Goal: Check status: Check status

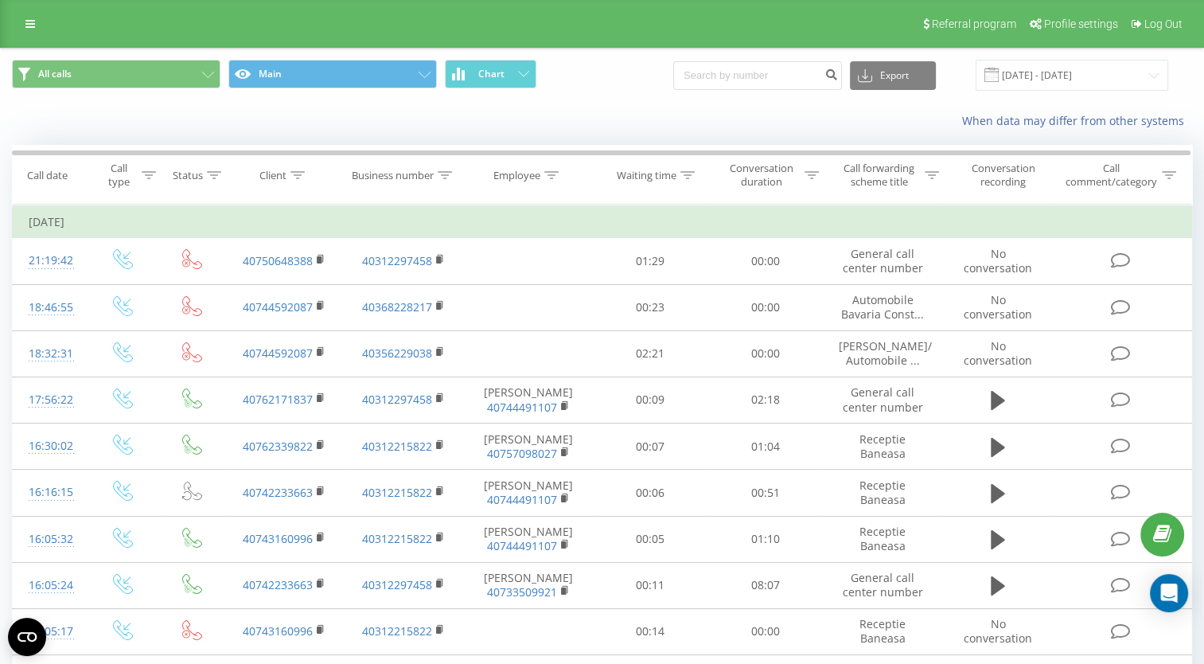
click at [999, 74] on span at bounding box center [991, 75] width 14 height 14
click at [1023, 73] on input "[DATE] - [DATE]" at bounding box center [1072, 75] width 193 height 31
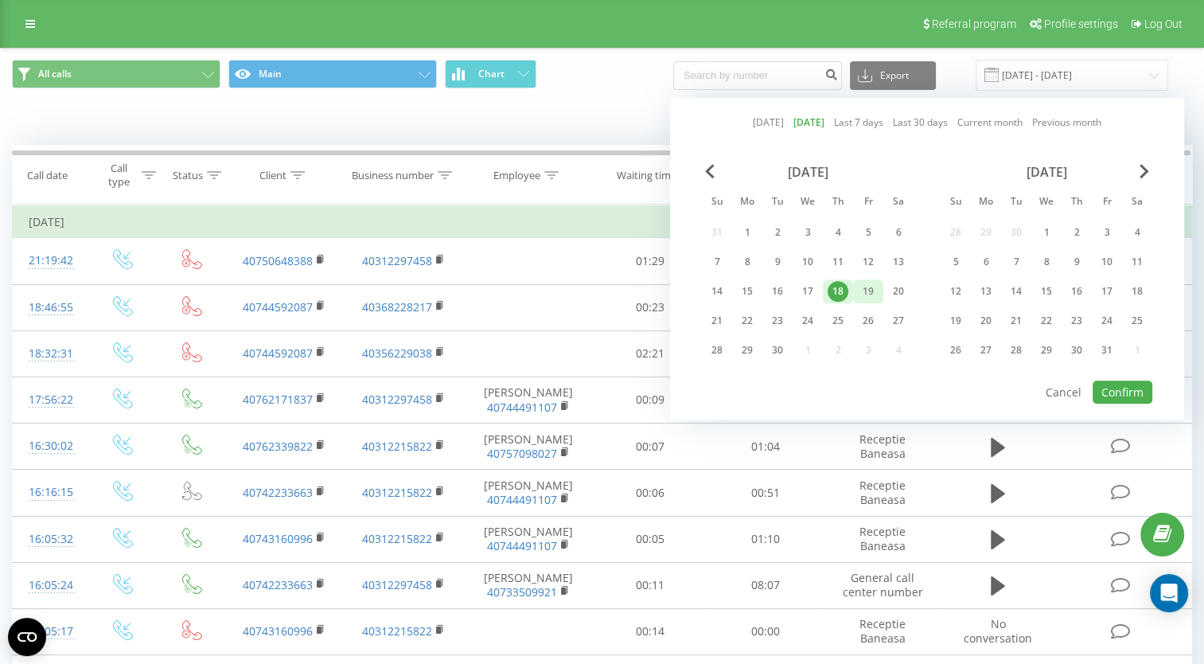
click at [860, 286] on div "19" at bounding box center [868, 291] width 21 height 21
click at [1115, 385] on button "Confirm" at bounding box center [1123, 391] width 60 height 23
type input "[DATE] - [DATE]"
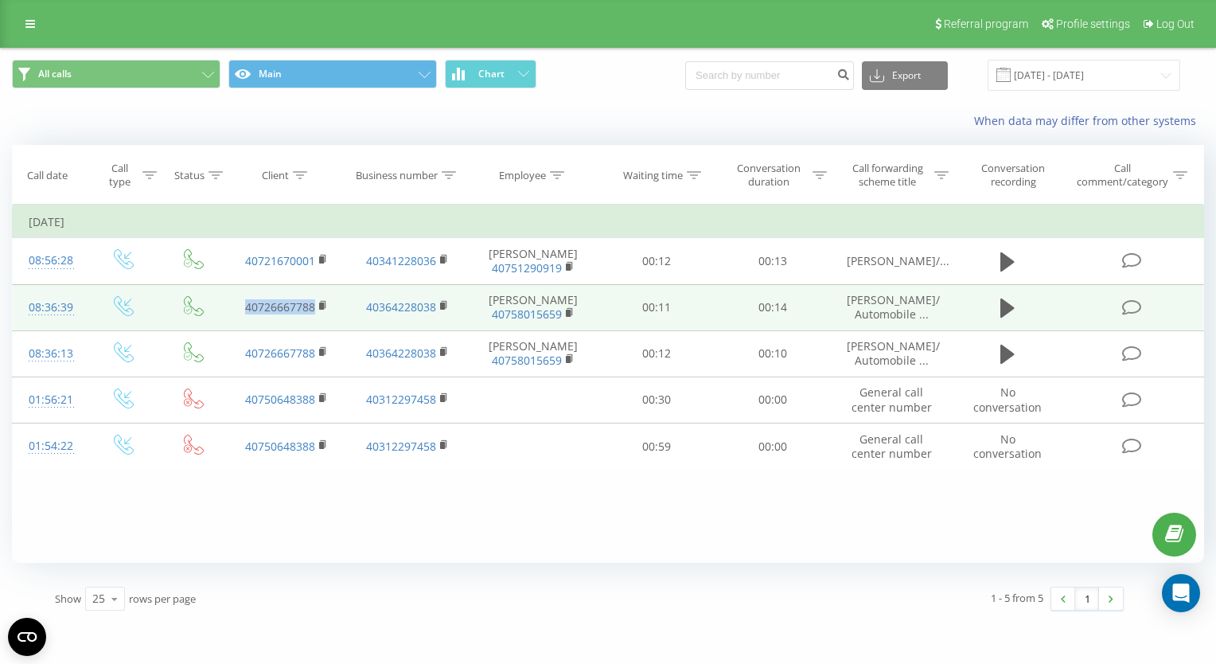
drag, startPoint x: 236, startPoint y: 314, endPoint x: 315, endPoint y: 315, distance: 79.6
click at [315, 315] on td "40726667788" at bounding box center [286, 307] width 121 height 46
drag, startPoint x: 315, startPoint y: 314, endPoint x: 296, endPoint y: 313, distance: 19.2
copy link "40726667788"
